Goal: Register for event/course

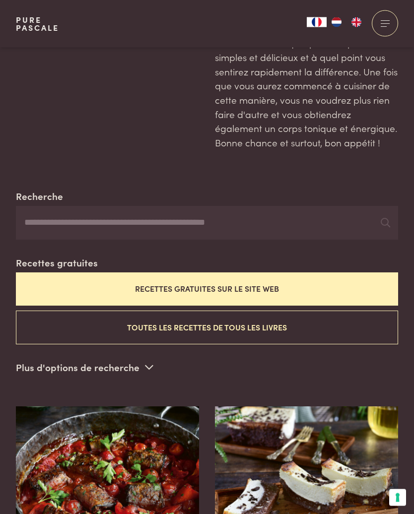
click at [288, 329] on button "Toutes les recettes de tous les livres" at bounding box center [207, 327] width 382 height 33
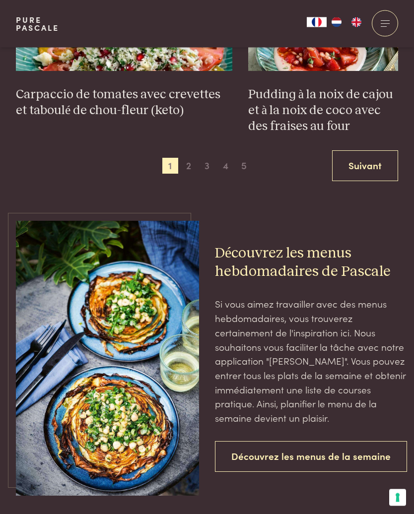
scroll to position [1661, 0]
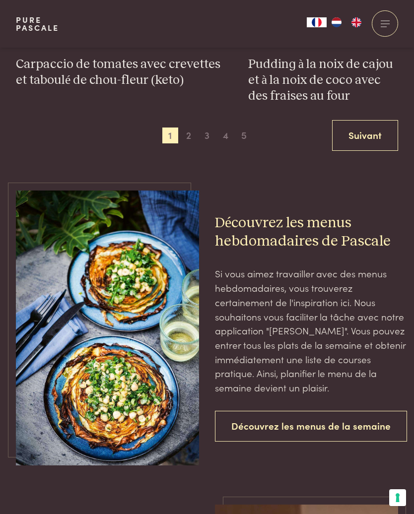
click at [358, 417] on link "Découvrez les menus de la semaine" at bounding box center [311, 426] width 192 height 31
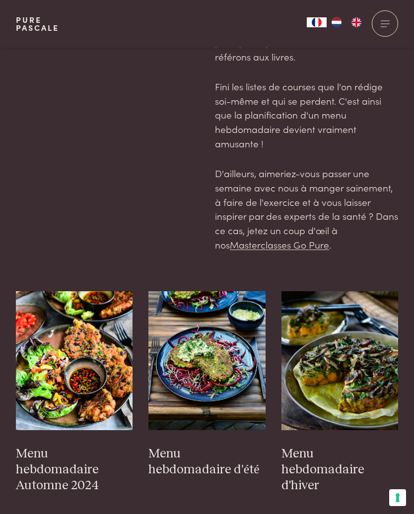
scroll to position [112, 0]
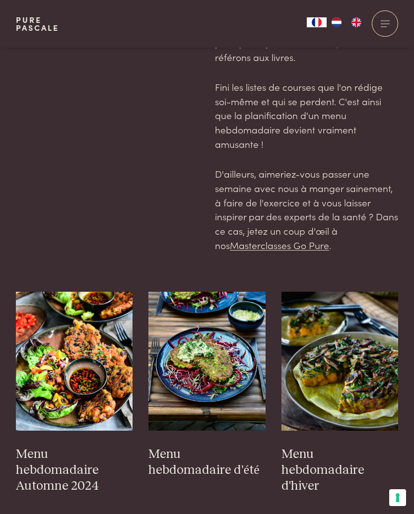
click at [303, 242] on link "Masterclasses Go Pure" at bounding box center [279, 244] width 99 height 13
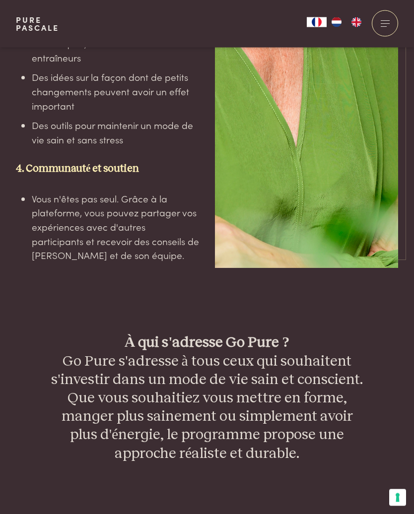
scroll to position [2726, 0]
click at [391, 397] on div "À qui s'adresse Go Pure ? Go Pure s'adresse à tous ceux qui souhaitent s'invest…" at bounding box center [207, 397] width 382 height 129
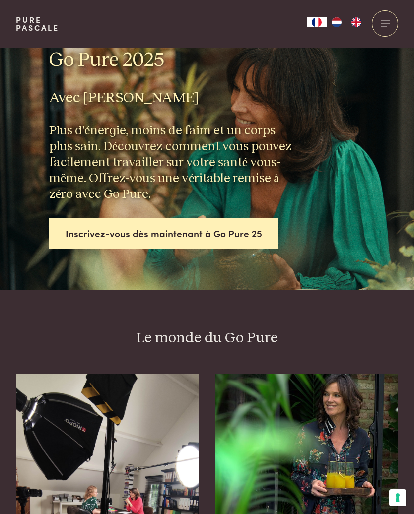
scroll to position [0, 0]
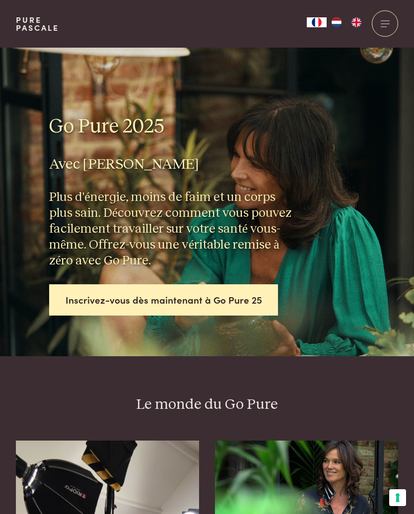
click at [241, 312] on link "Inscrivez-vous dès maintenant à Go Pure 25" at bounding box center [163, 299] width 229 height 31
